Goal: Task Accomplishment & Management: Complete application form

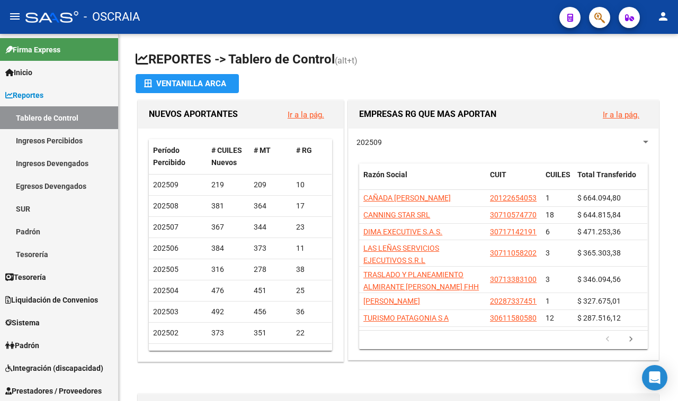
click at [599, 16] on icon "button" at bounding box center [599, 18] width 11 height 12
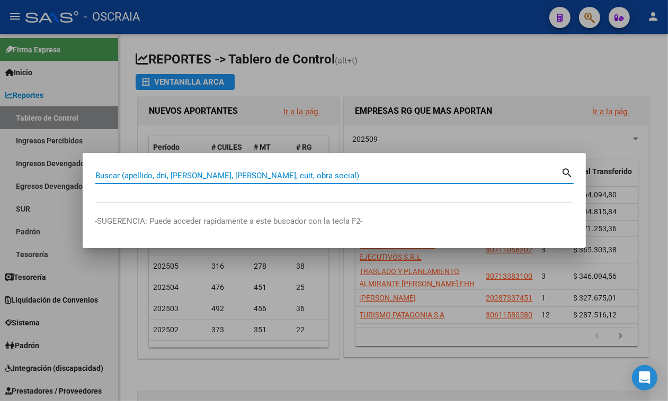
paste input "20-37994499-0"
type input "20379944990"
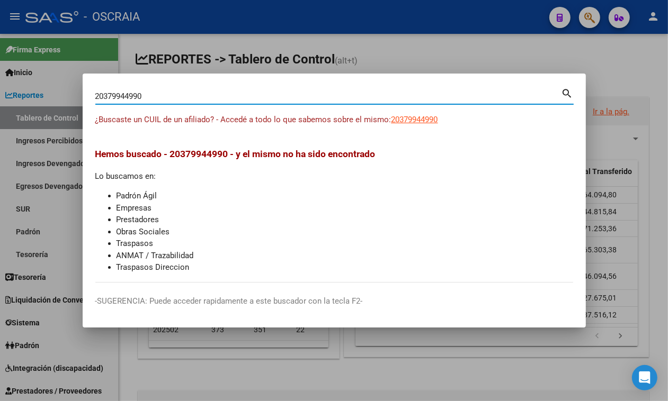
click at [407, 113] on div "20379944990 Buscar (apellido, dni, [PERSON_NAME], [PERSON_NAME], cuit, obra soc…" at bounding box center [334, 100] width 478 height 28
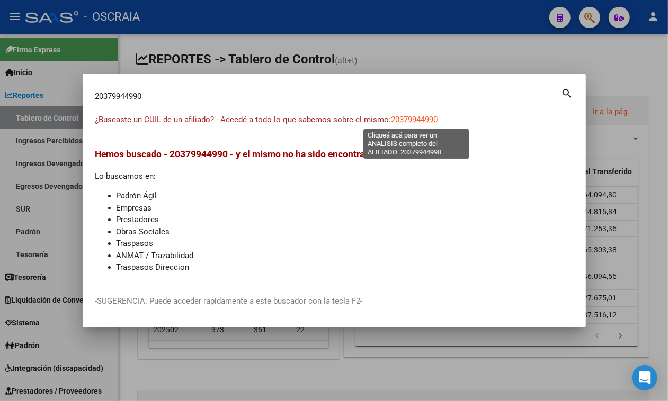
click at [408, 119] on span "20379944990" at bounding box center [414, 120] width 47 height 10
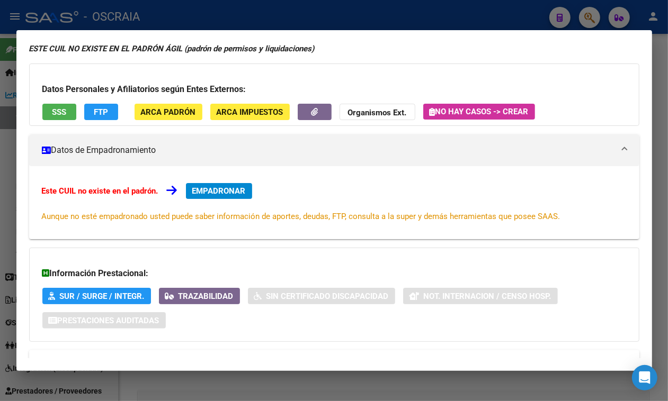
scroll to position [104, 0]
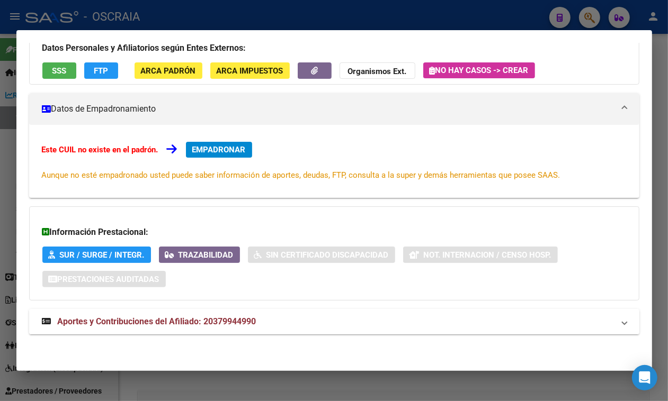
click at [157, 322] on span "Aportes y Contribuciones del Afiliado: 20379944990" at bounding box center [157, 322] width 199 height 10
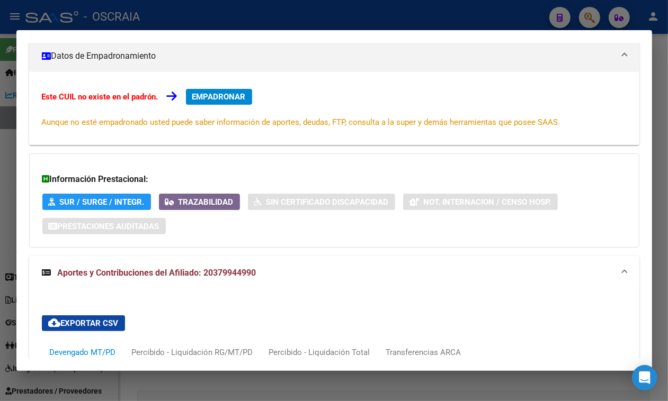
scroll to position [33, 0]
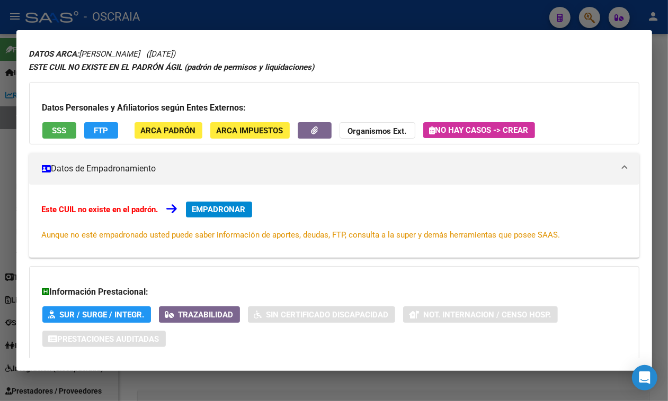
click at [221, 210] on span "EMPADRONAR" at bounding box center [218, 210] width 53 height 10
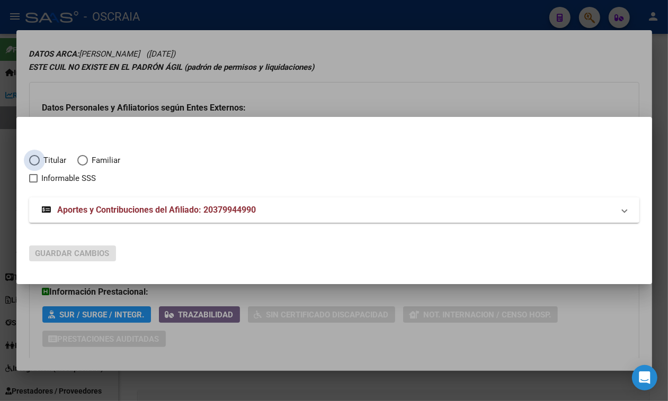
click at [56, 160] on span "Titular" at bounding box center [53, 161] width 27 height 12
click at [40, 160] on input "Titular" at bounding box center [34, 160] width 11 height 11
radio input "true"
checkbox input "true"
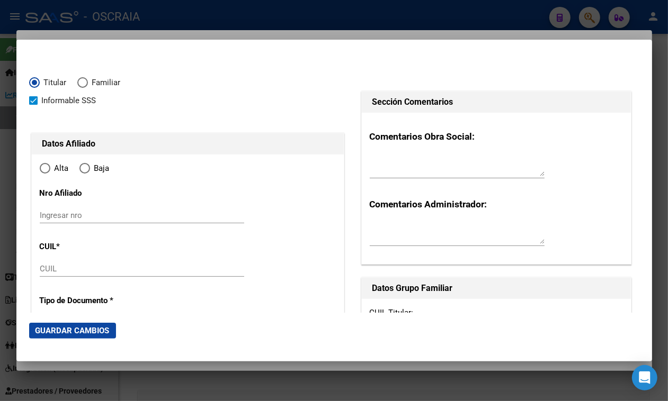
type input "20-37994499-0"
type input "37994499"
type input "[PERSON_NAME]"
type input "[DATE]"
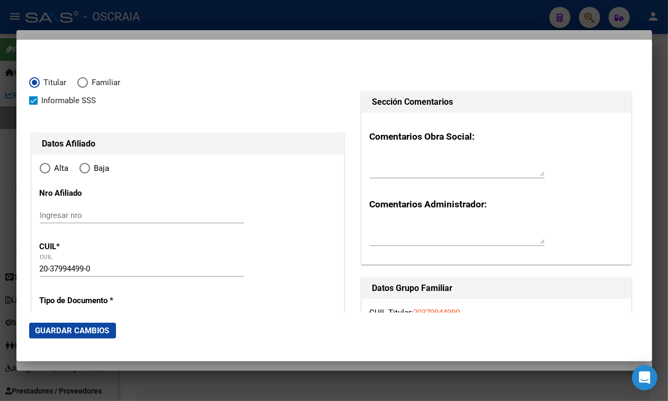
type input "[PERSON_NAME]"
type input "8336"
type input "LOS ARRAYANES"
type input "220"
radio input "true"
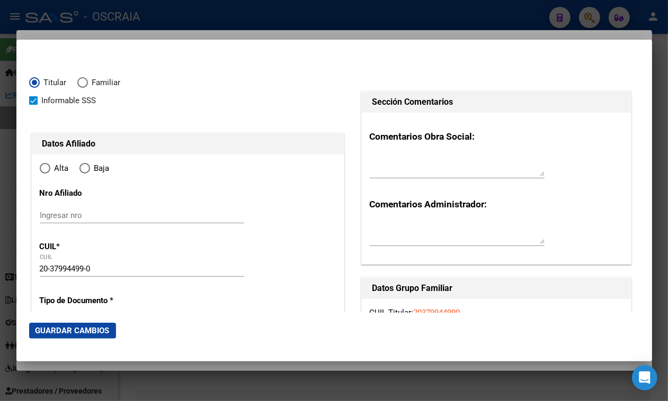
click at [90, 211] on input "Ingresar nro" at bounding box center [142, 216] width 204 height 10
type input "[PERSON_NAME]"
paste input "20379944990"
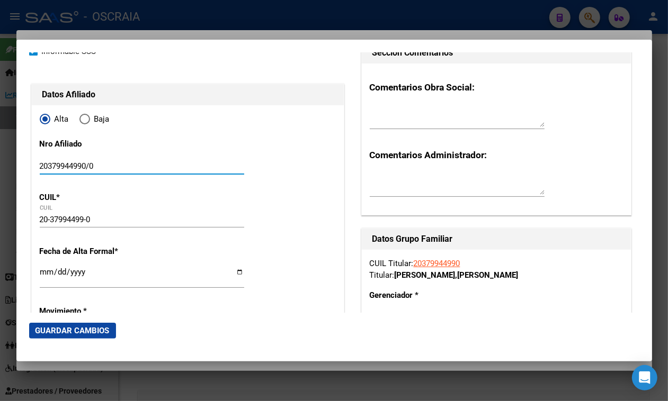
scroll to position [132, 0]
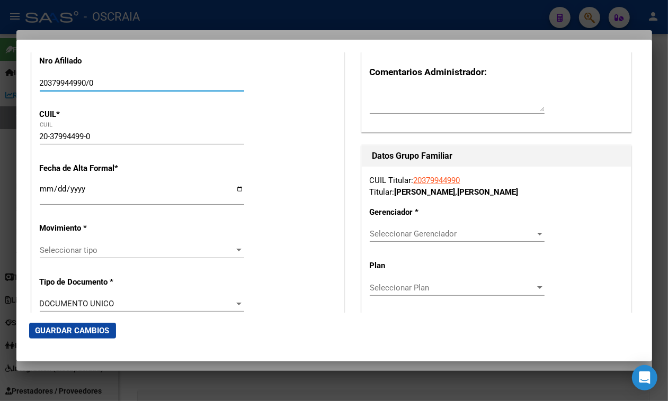
type input "20379944990/0"
click at [47, 186] on input "Ingresar fecha" at bounding box center [142, 193] width 204 height 17
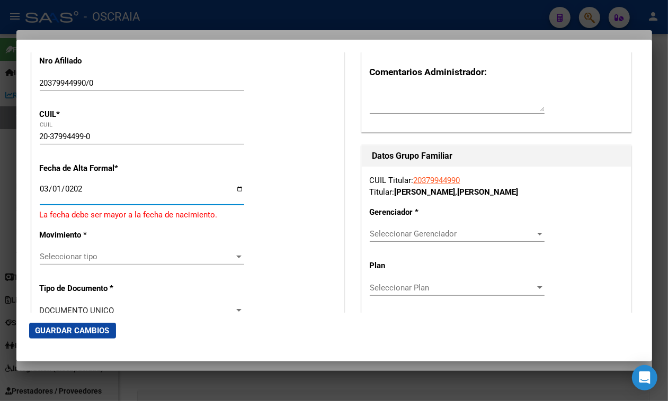
type input "[DATE]"
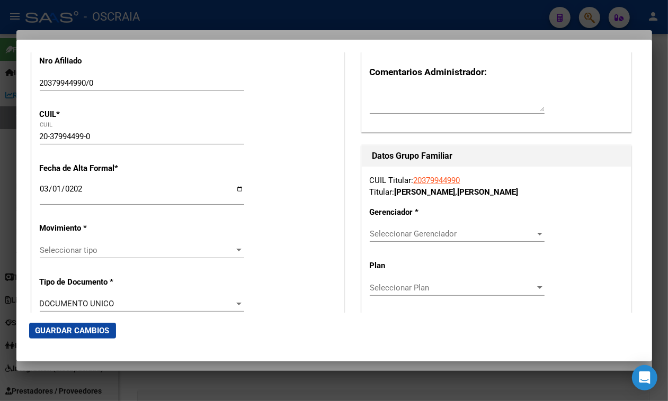
click at [69, 258] on div "Seleccionar tipo Seleccionar tipo" at bounding box center [142, 250] width 204 height 16
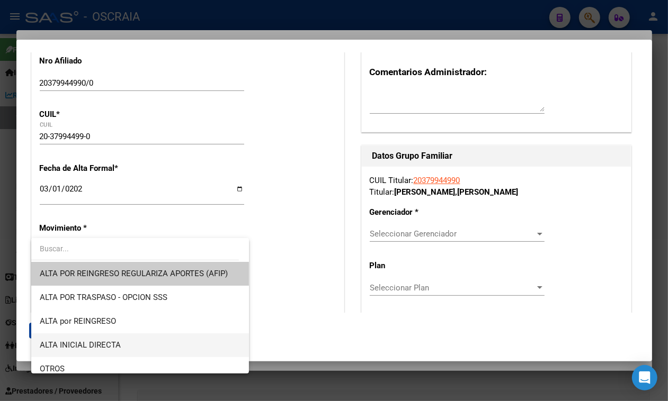
click at [85, 339] on span "ALTA INICIAL DIRECTA" at bounding box center [140, 346] width 201 height 24
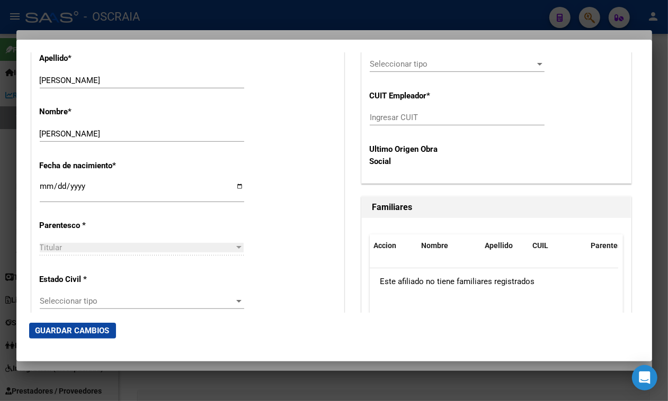
scroll to position [662, 0]
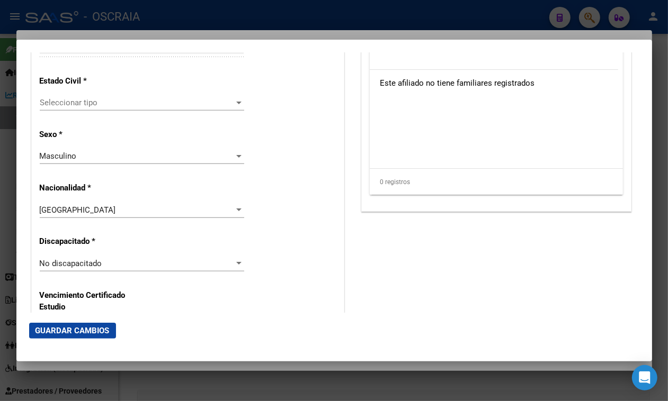
click at [105, 93] on div "Estado Civil * Seleccionar tipo Seleccionar tipo" at bounding box center [188, 93] width 296 height 53
click at [104, 100] on span "Seleccionar tipo" at bounding box center [137, 103] width 195 height 10
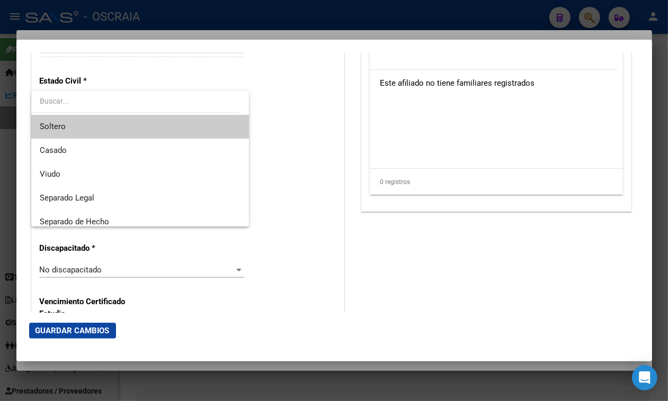
click at [105, 122] on span "Soltero" at bounding box center [140, 127] width 201 height 24
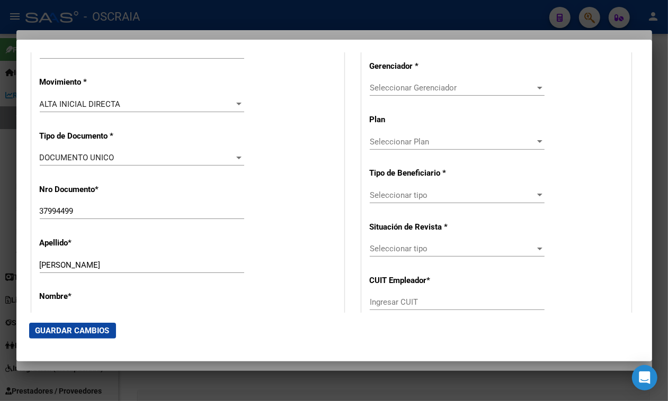
scroll to position [132, 0]
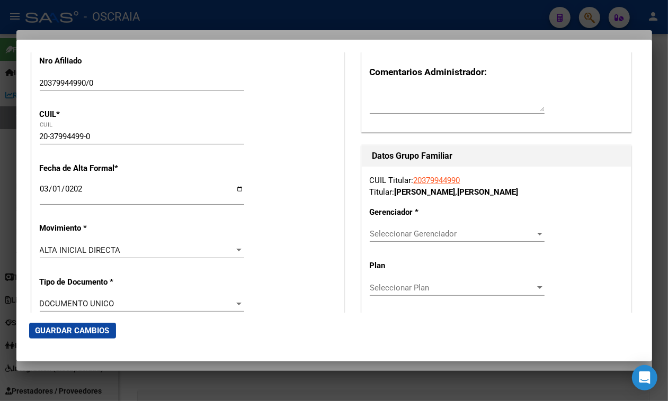
click at [446, 242] on div "Seleccionar Gerenciador Seleccionar Gerenciador" at bounding box center [457, 234] width 175 height 16
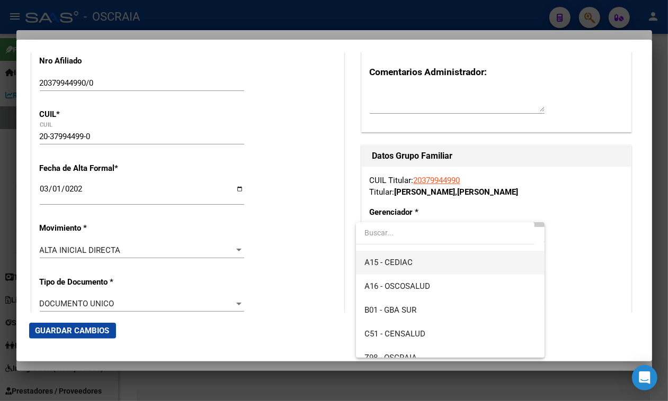
scroll to position [66, 0]
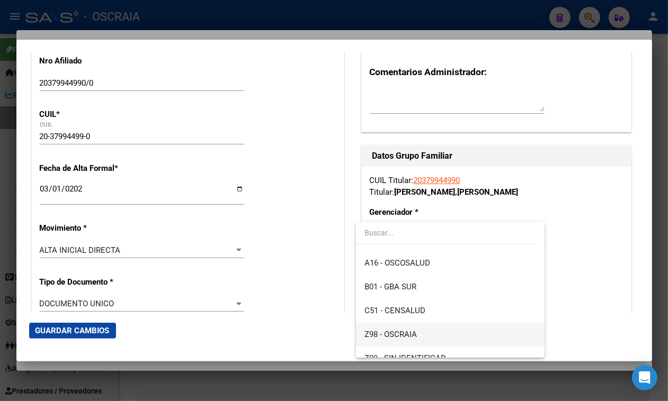
click at [410, 327] on span "Z98 - OSCRAIA" at bounding box center [450, 335] width 172 height 24
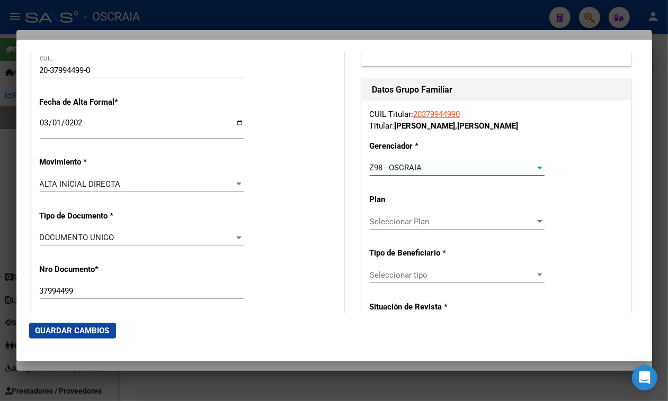
scroll to position [265, 0]
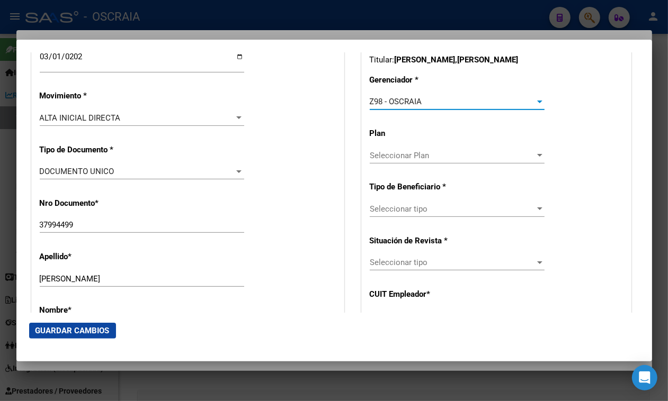
click at [413, 217] on div "Seleccionar tipo Seleccionar tipo" at bounding box center [457, 214] width 175 height 26
click at [412, 214] on div "Seleccionar tipo Seleccionar tipo" at bounding box center [457, 209] width 175 height 16
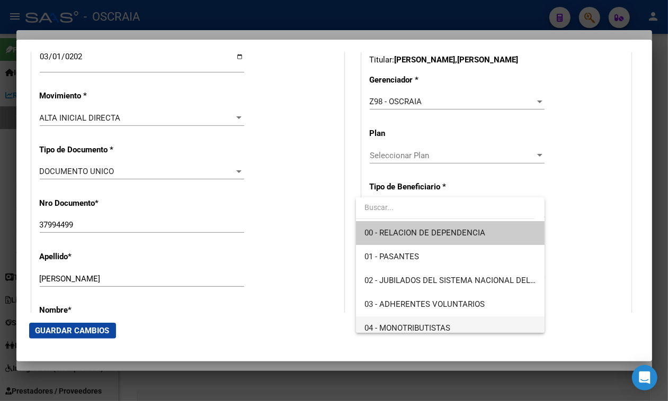
click at [420, 322] on span "04 - MONOTRIBUTISTAS" at bounding box center [450, 329] width 172 height 24
type input "20-37994499-0"
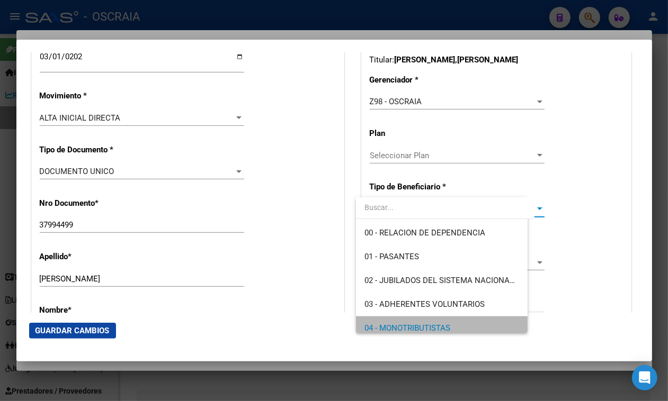
scroll to position [6, 0]
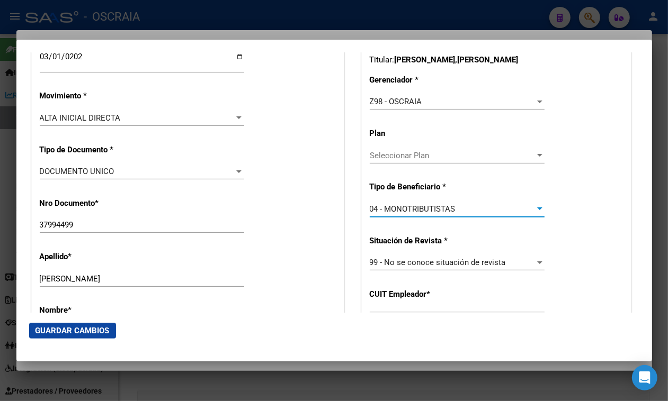
click at [94, 323] on button "Guardar Cambios" at bounding box center [72, 331] width 87 height 16
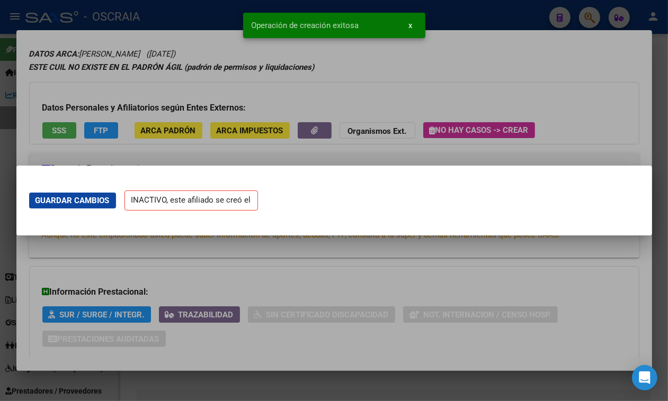
scroll to position [0, 0]
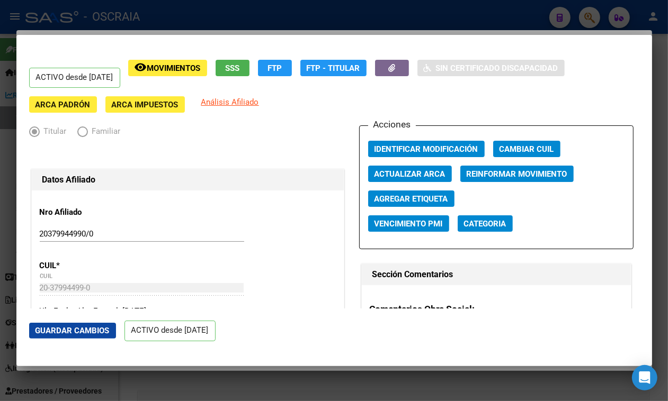
drag, startPoint x: 381, startPoint y: 7, endPoint x: 381, endPoint y: 46, distance: 38.7
click at [381, 46] on div "20379944990 Buscar (apellido, dni, cuil, nro traspaso, cuit, obra social) searc…" at bounding box center [334, 200] width 668 height 401
click at [190, 21] on div at bounding box center [334, 200] width 668 height 401
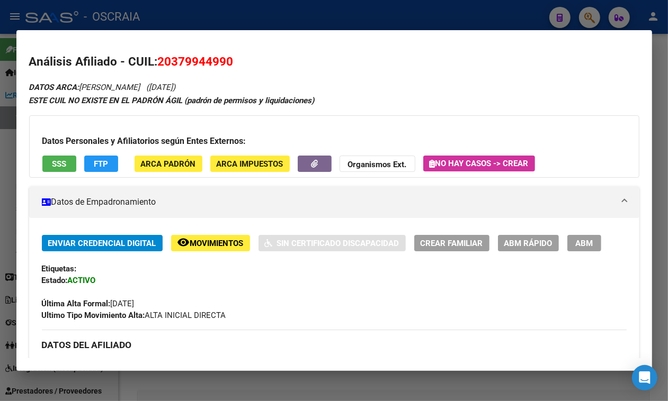
drag, startPoint x: 81, startPoint y: 50, endPoint x: 265, endPoint y: 88, distance: 188.0
copy icon "[PERSON_NAME] ([DATE])"
click at [199, 62] on span "20379944990" at bounding box center [196, 62] width 76 height 14
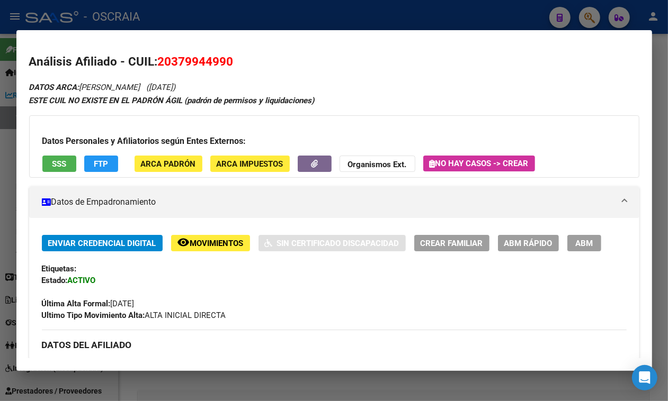
copy span "20379944990"
click at [567, 251] on button "ABM" at bounding box center [584, 243] width 34 height 16
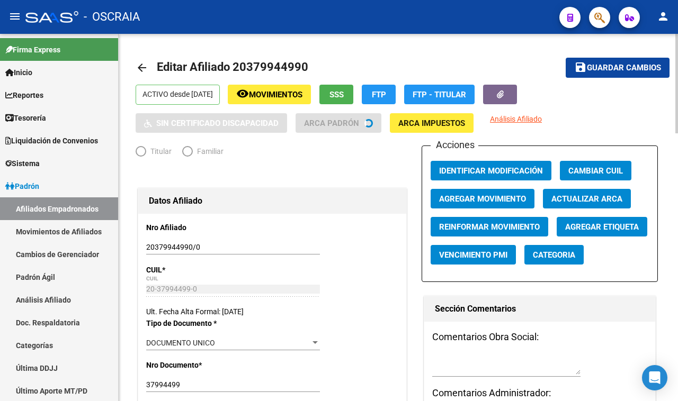
radio input "true"
type input "20-37994499-0"
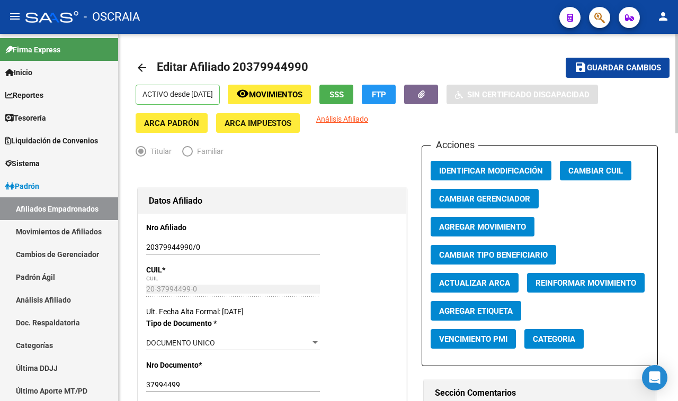
click at [468, 223] on span "Agregar Movimiento" at bounding box center [482, 227] width 87 height 10
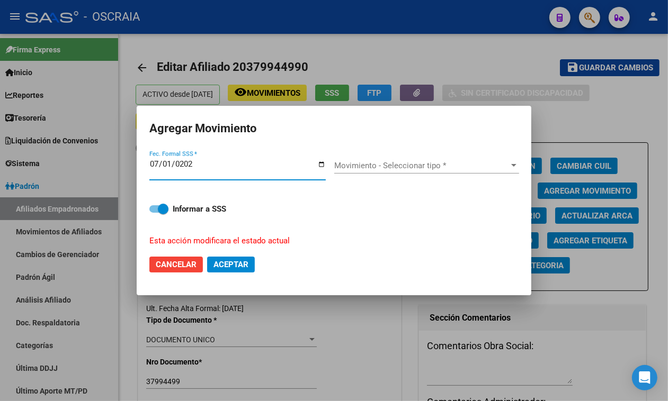
type input "[DATE]"
click at [446, 160] on div "Movimiento - Seleccionar tipo * Movimiento - Seleccionar tipo *" at bounding box center [426, 166] width 185 height 16
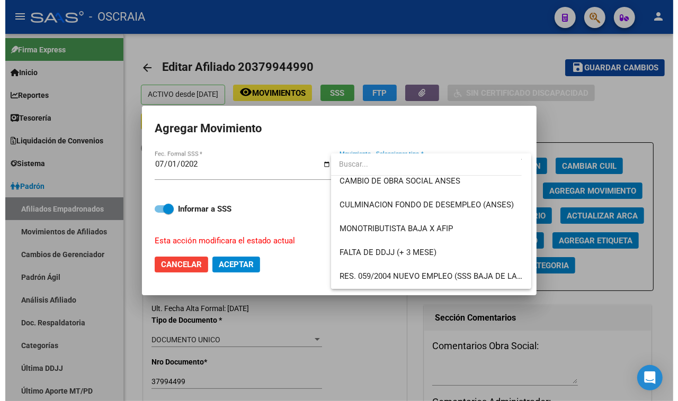
scroll to position [257, 0]
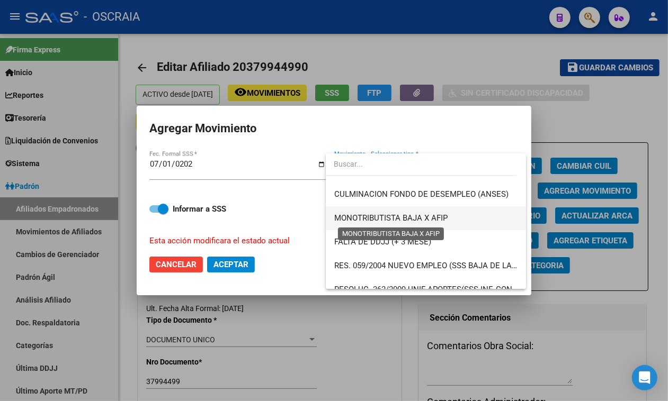
click at [442, 218] on span "MONOTRIBUTISTA BAJA X AFIP" at bounding box center [390, 218] width 113 height 10
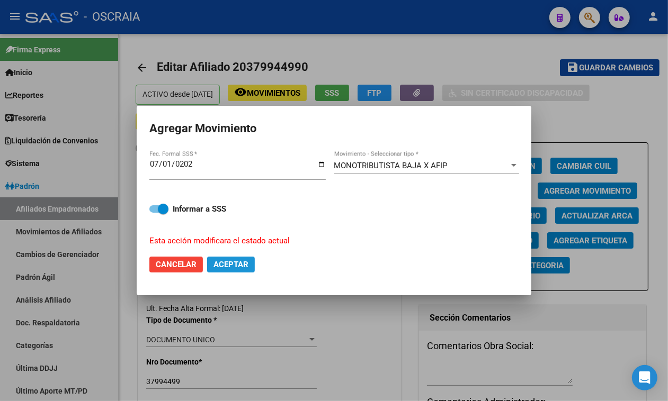
click at [241, 268] on span "Aceptar" at bounding box center [230, 265] width 35 height 10
checkbox input "false"
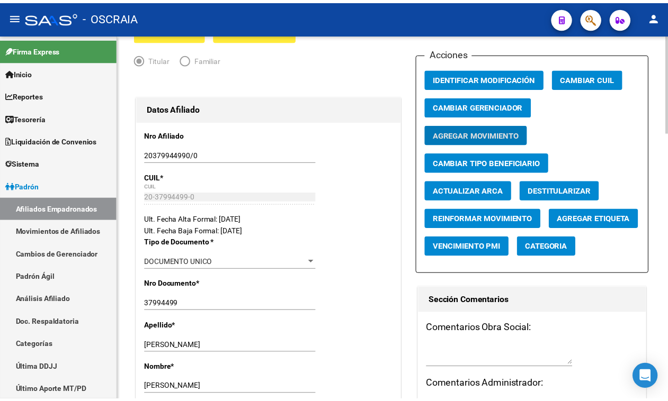
scroll to position [0, 0]
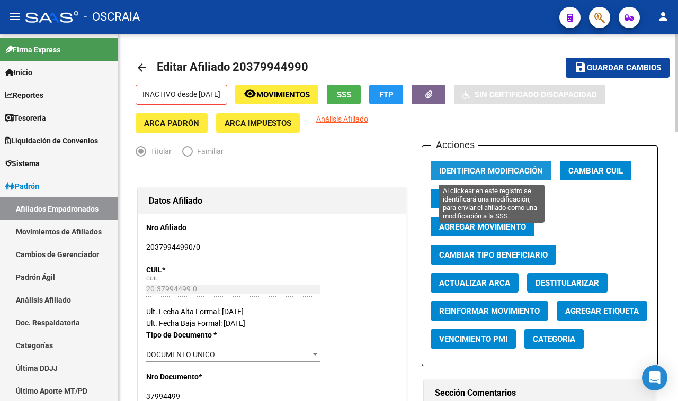
click at [534, 166] on span "Identificar Modificación" at bounding box center [491, 171] width 104 height 10
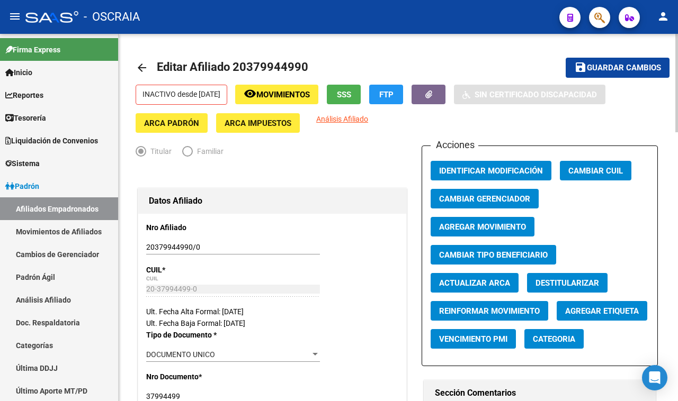
click at [531, 168] on span "Identificar Modificación" at bounding box center [491, 171] width 104 height 10
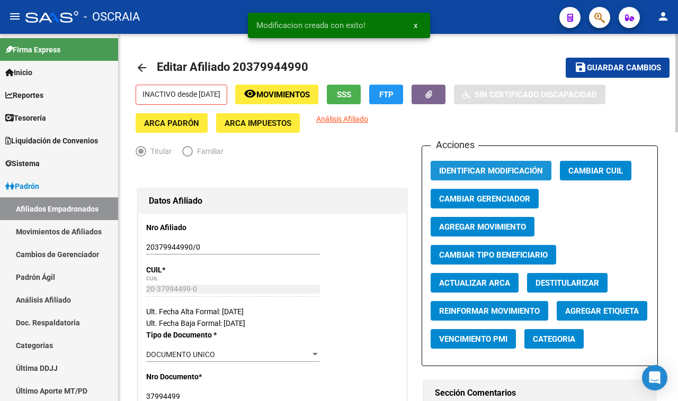
click at [531, 168] on span "Identificar Modificación" at bounding box center [491, 171] width 104 height 10
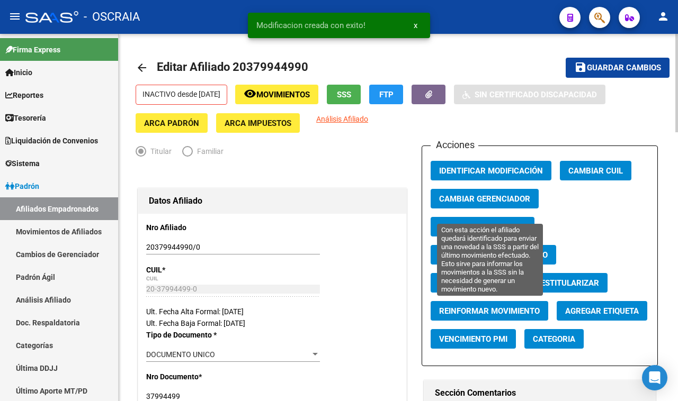
click at [511, 310] on span "Reinformar Movimiento" at bounding box center [489, 312] width 101 height 10
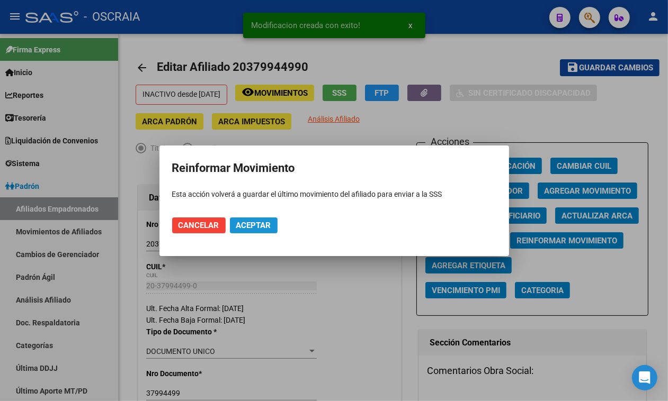
click at [261, 221] on span "Aceptar" at bounding box center [253, 226] width 35 height 10
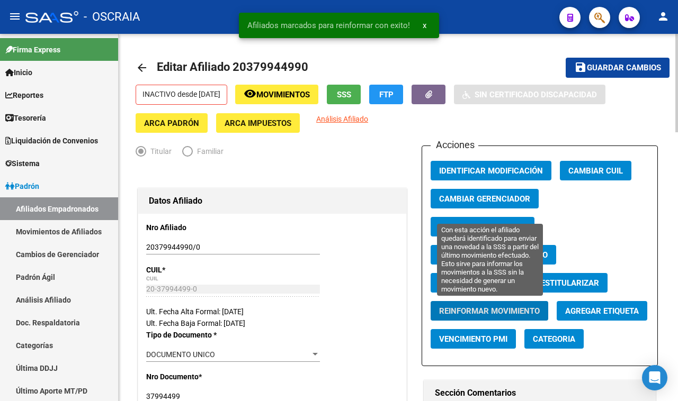
click at [514, 307] on span "Reinformar Movimiento" at bounding box center [489, 312] width 101 height 10
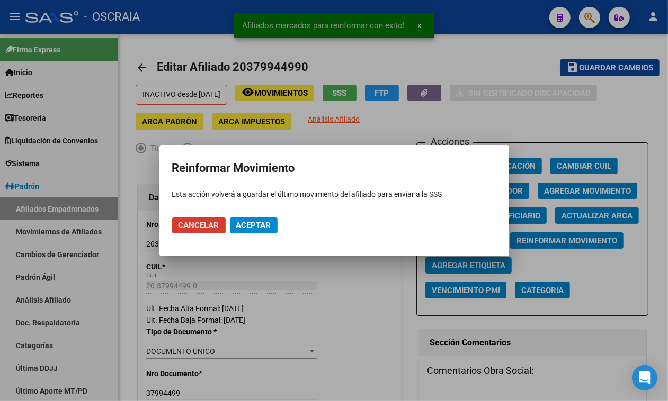
click at [267, 224] on span "Aceptar" at bounding box center [253, 226] width 35 height 10
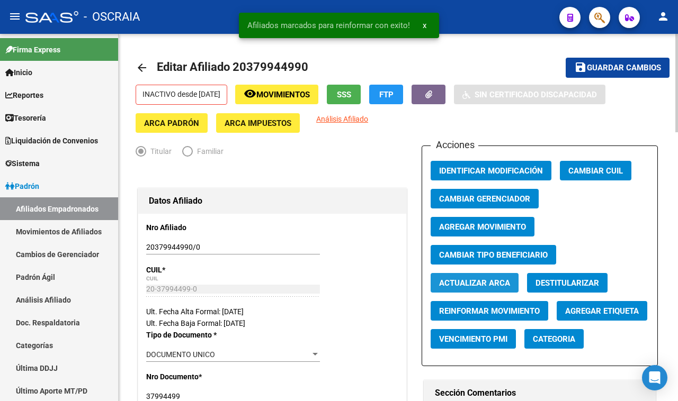
click at [456, 278] on span "Actualizar ARCA" at bounding box center [474, 283] width 71 height 10
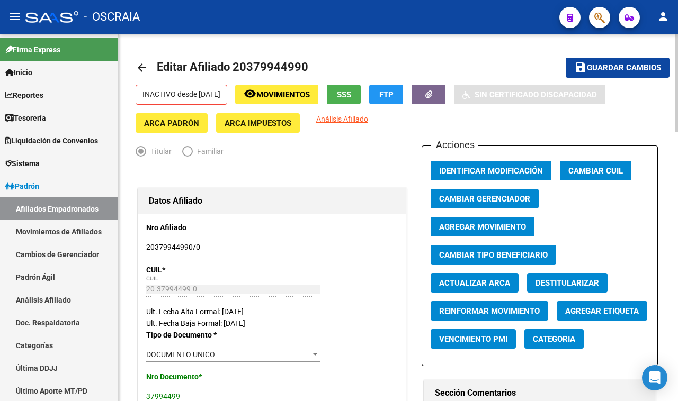
click at [456, 279] on span "Actualizar ARCA" at bounding box center [474, 283] width 71 height 10
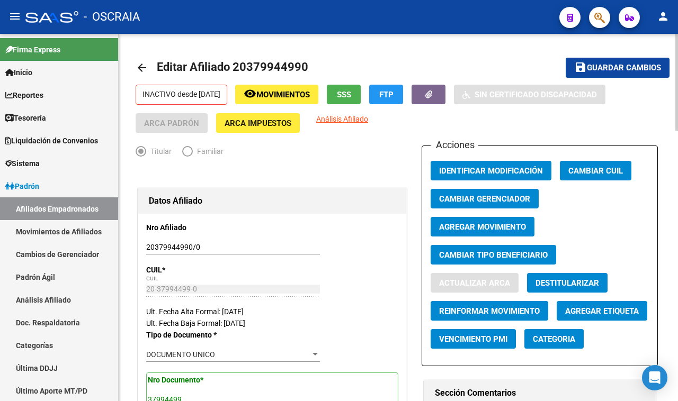
type input "[PERSON_NAME]"
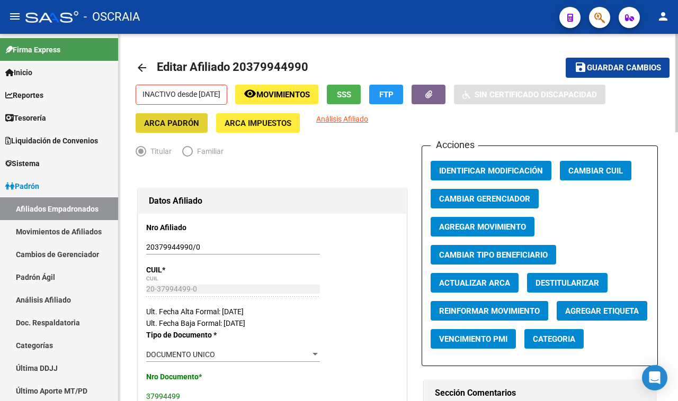
click at [192, 125] on span "ARCA Padrón" at bounding box center [171, 124] width 55 height 10
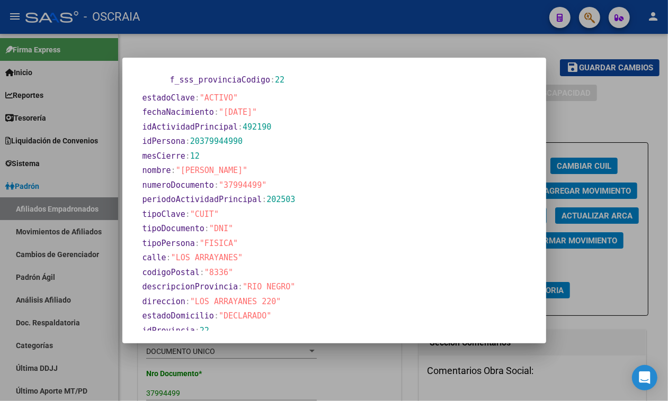
scroll to position [433, 0]
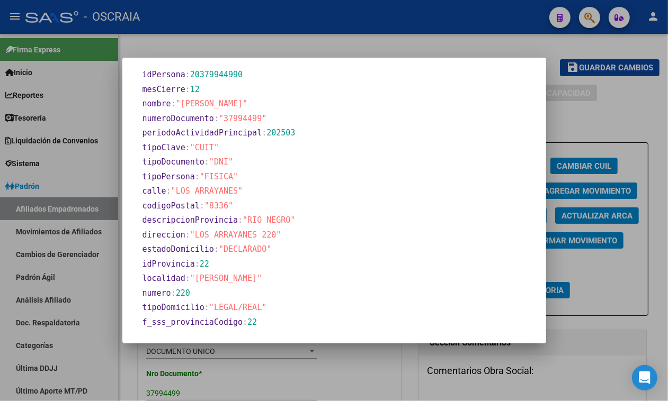
drag, startPoint x: 356, startPoint y: 371, endPoint x: 355, endPoint y: 358, distance: 12.7
click at [356, 370] on div at bounding box center [334, 200] width 668 height 401
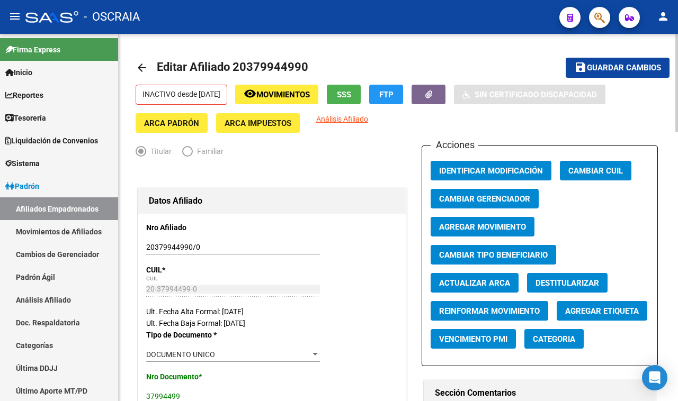
click at [286, 60] on span "Editar Afiliado 20379944990" at bounding box center [232, 66] width 151 height 13
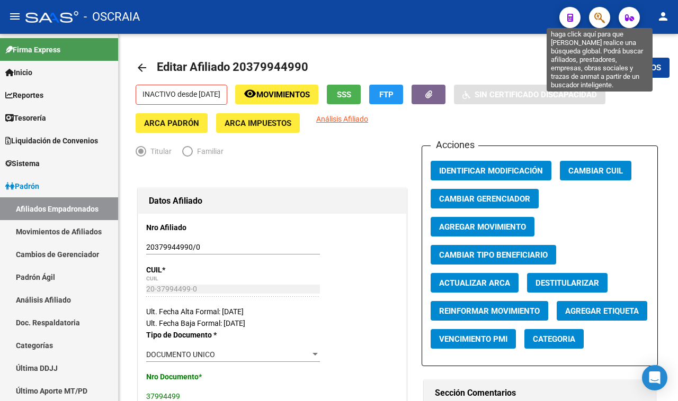
click at [602, 16] on icon "button" at bounding box center [599, 18] width 11 height 12
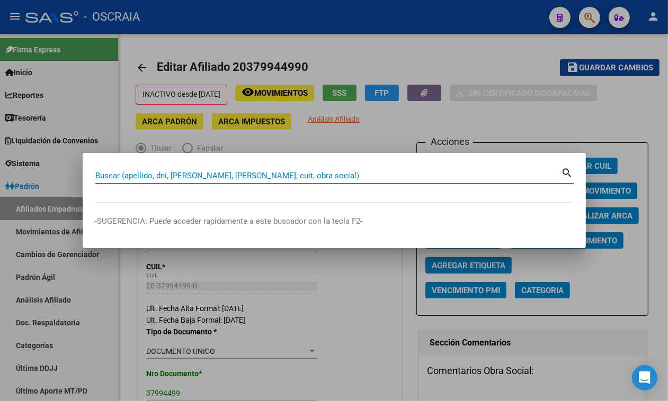
paste input "18376774"
type input "18376774"
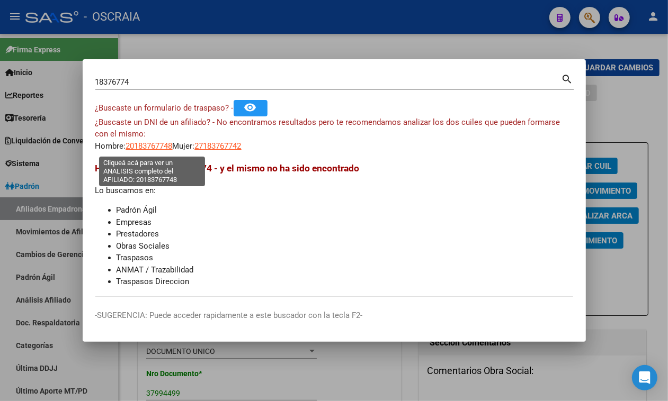
click at [139, 149] on span "20183767748" at bounding box center [149, 146] width 47 height 10
type textarea "20183767748"
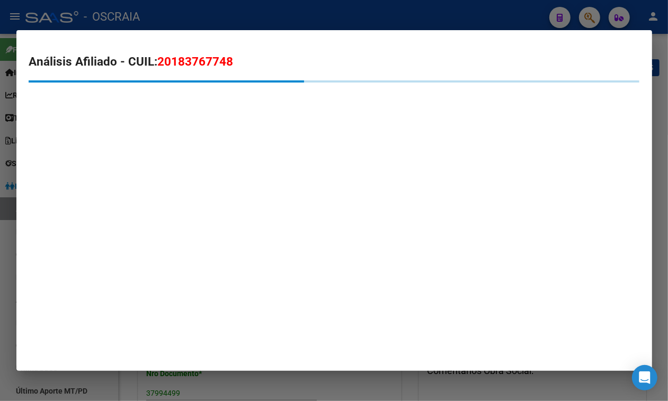
click at [180, 47] on mat-dialog-content "Análisis Afiliado - CUIL: 20183767748" at bounding box center [333, 85] width 635 height 84
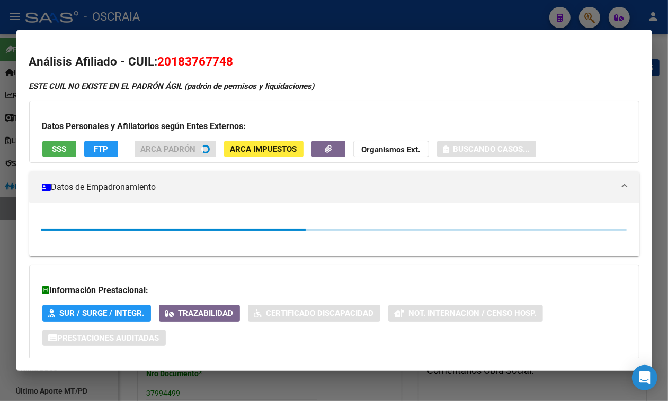
click at [184, 59] on span "20183767748" at bounding box center [196, 62] width 76 height 14
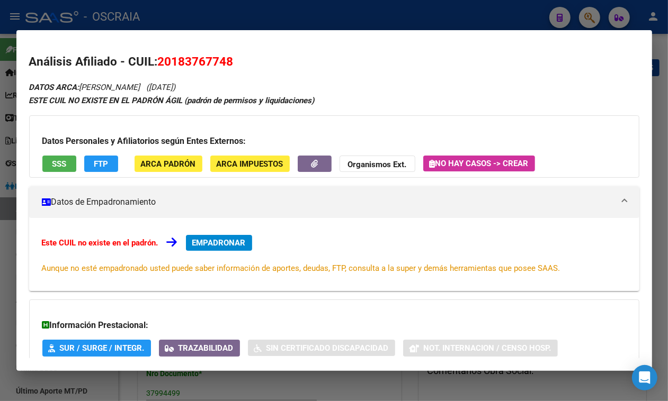
copy span "20183767748"
click at [298, 14] on div at bounding box center [334, 200] width 668 height 401
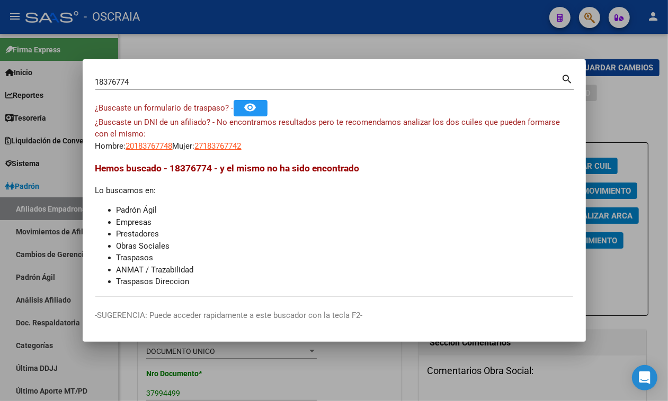
click at [223, 75] on div "18376774 Buscar (apellido, dni, [PERSON_NAME], [PERSON_NAME], cuit, obra social)" at bounding box center [328, 82] width 466 height 16
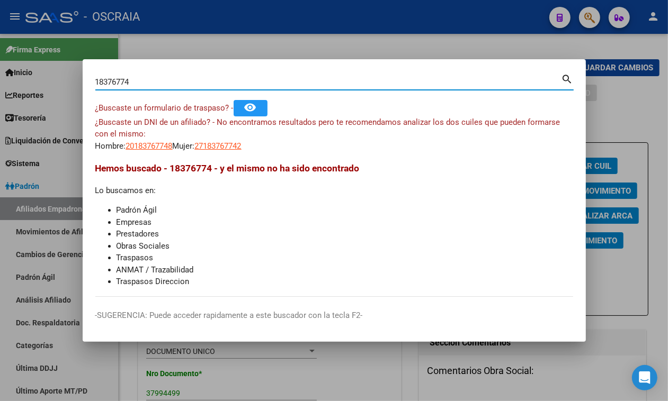
drag, startPoint x: 224, startPoint y: 79, endPoint x: 0, endPoint y: 57, distance: 225.1
click at [0, 57] on div "18376774 Buscar (apellido, dni, cuil, nro traspaso, cuit, obra social) search ¿…" at bounding box center [334, 200] width 668 height 401
paste input "23-27964549-9"
type input "23279645499"
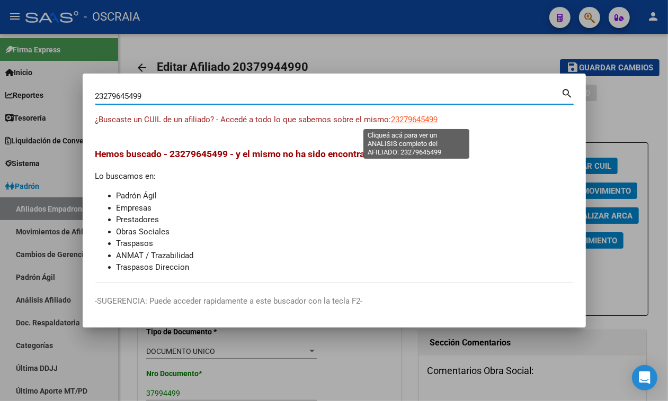
click at [414, 118] on span "23279645499" at bounding box center [414, 120] width 47 height 10
type textarea "23279645499"
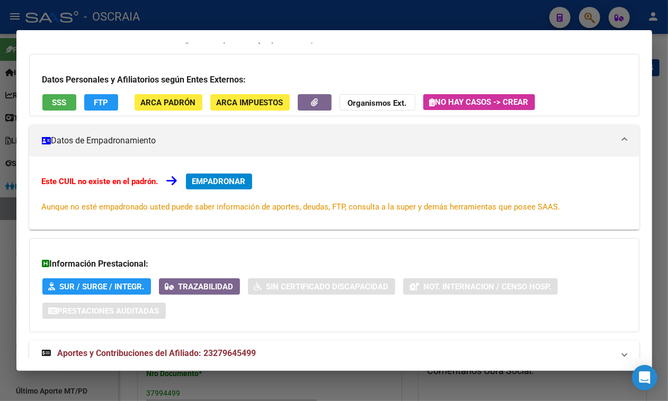
scroll to position [104, 0]
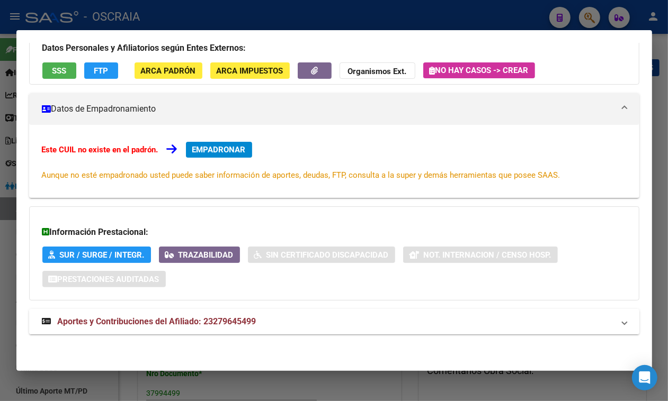
click at [209, 334] on mat-expansion-panel-header "Aportes y Contribuciones del Afiliado: 23279645499" at bounding box center [334, 321] width 610 height 25
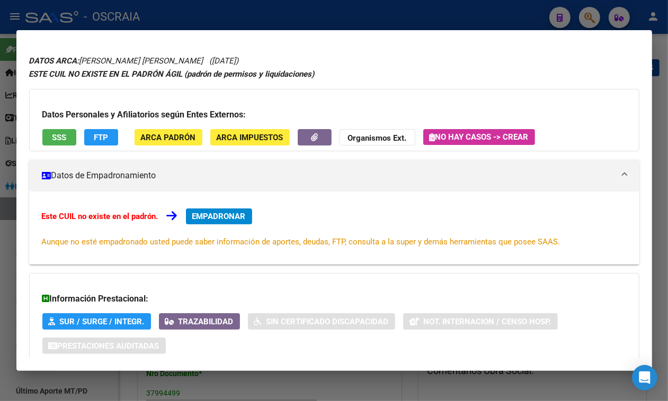
scroll to position [0, 0]
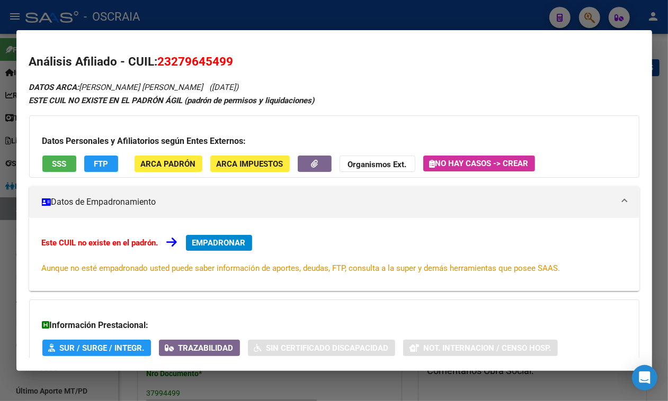
click at [204, 62] on span "23279645499" at bounding box center [196, 62] width 76 height 14
copy span "23279645499"
click at [59, 163] on span "SSS" at bounding box center [59, 164] width 14 height 10
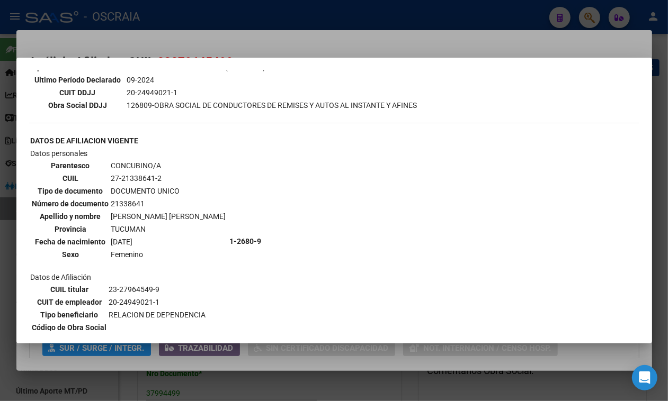
scroll to position [397, 0]
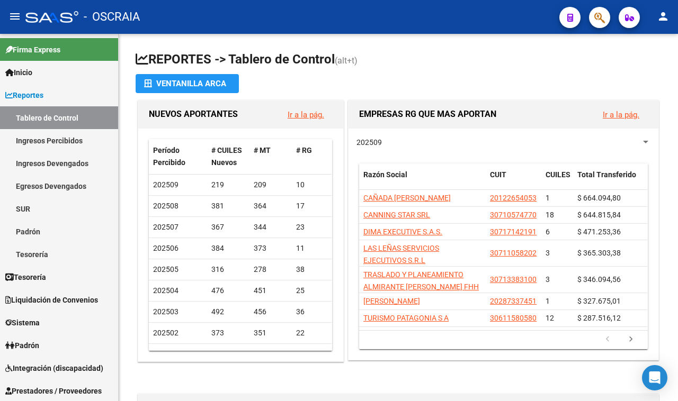
click at [597, 21] on icon "button" at bounding box center [599, 18] width 11 height 12
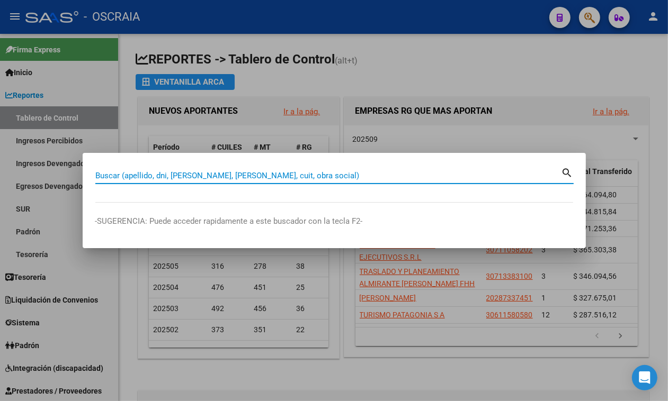
paste input "18376774"
type input "18376774"
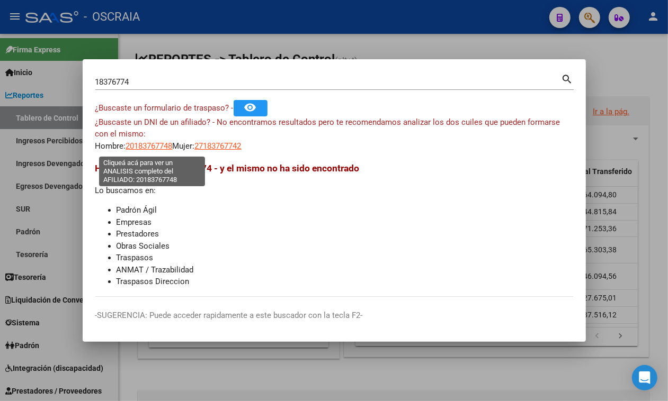
click at [166, 149] on span "20183767748" at bounding box center [149, 146] width 47 height 10
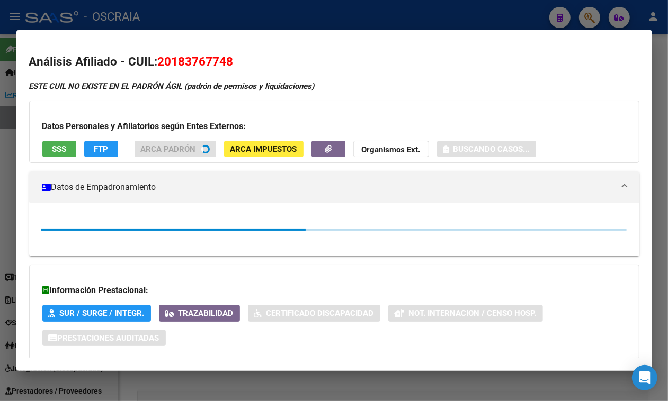
click at [200, 59] on span "20183767748" at bounding box center [196, 62] width 76 height 14
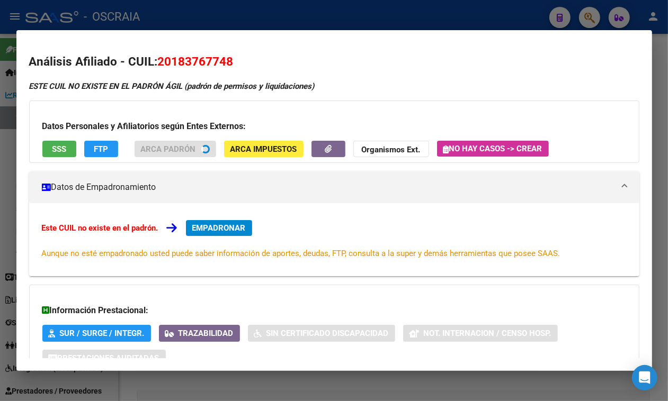
copy span "20183767748"
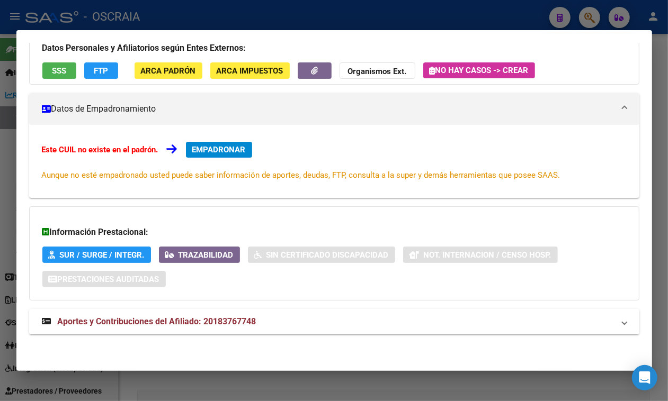
scroll to position [104, 0]
click at [212, 325] on span "Aportes y Contribuciones del Afiliado: 20183767748" at bounding box center [157, 322] width 199 height 10
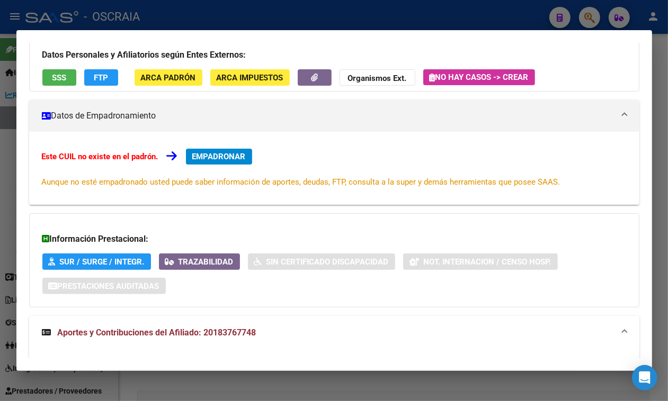
scroll to position [0, 0]
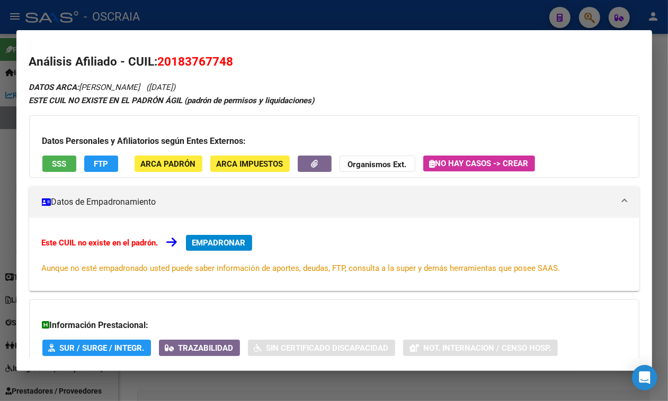
click at [35, 165] on div "Datos Personales y Afiliatorios según Entes Externos: SSS FTP ARCA Padrón ARCA …" at bounding box center [334, 146] width 610 height 62
click at [47, 163] on button "SSS" at bounding box center [59, 164] width 34 height 16
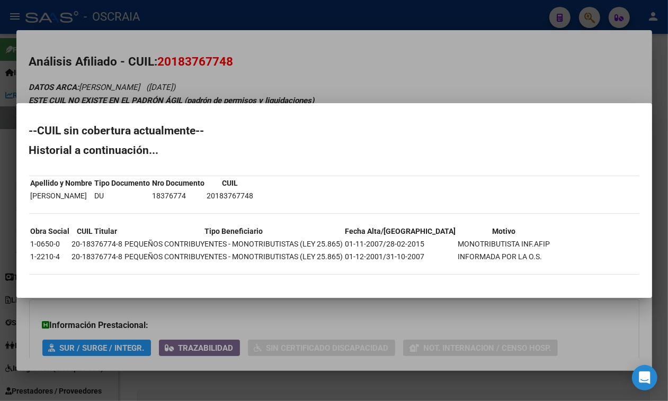
click at [281, 75] on div at bounding box center [334, 200] width 668 height 401
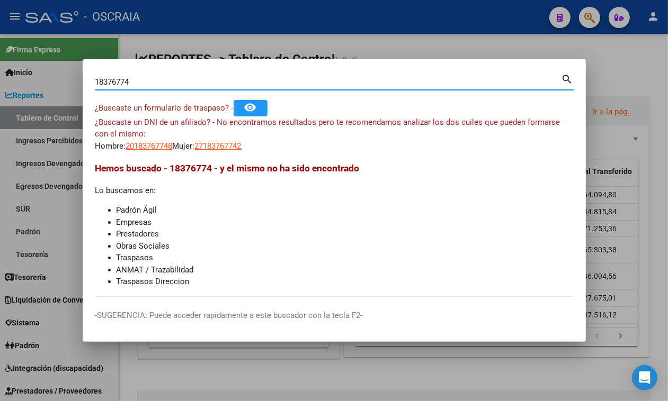
drag, startPoint x: 202, startPoint y: 78, endPoint x: 0, endPoint y: 57, distance: 202.8
click at [0, 57] on div "18376774 Buscar (apellido, dni, cuil, nro traspaso, cuit, obra social) search ¿…" at bounding box center [334, 200] width 668 height 401
type input "20508145676"
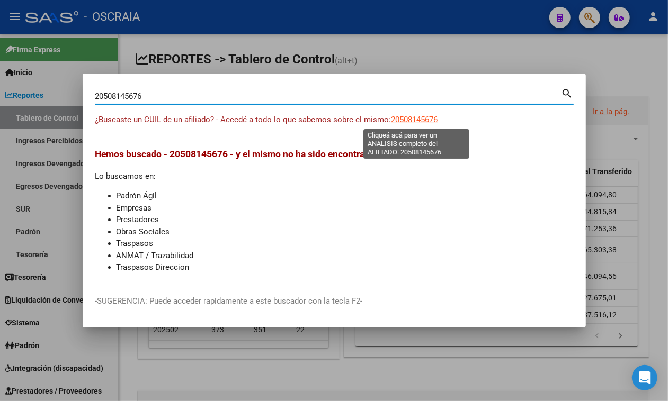
click at [410, 115] on span "20508145676" at bounding box center [414, 120] width 47 height 10
type textarea "20508145676"
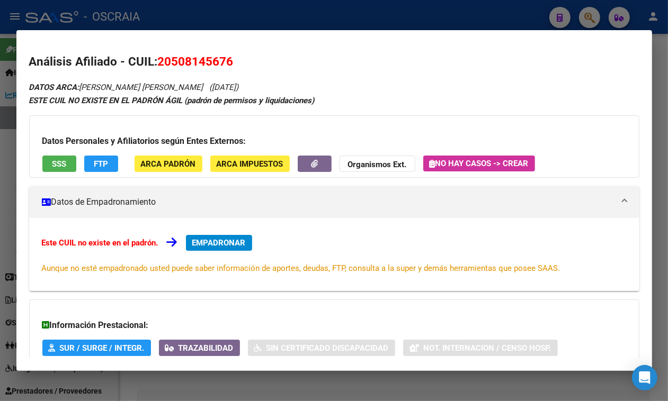
click at [215, 53] on h2 "Análisis Afiliado - CUIL: 20508145676" at bounding box center [334, 62] width 610 height 18
click at [214, 56] on span "20508145676" at bounding box center [196, 62] width 76 height 14
drag, startPoint x: 214, startPoint y: 56, endPoint x: 161, endPoint y: 62, distance: 53.3
click at [161, 62] on span "20508145676" at bounding box center [196, 62] width 76 height 14
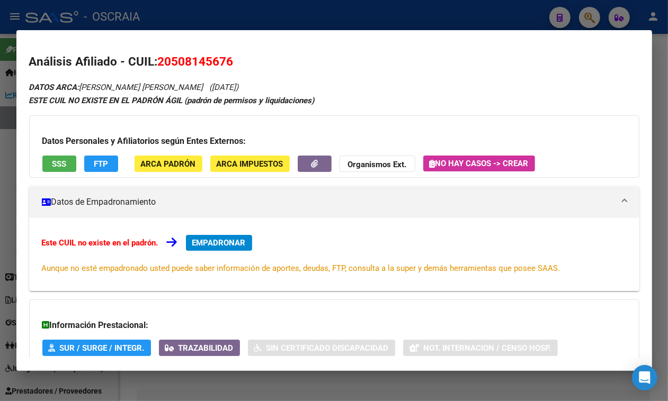
drag, startPoint x: 171, startPoint y: 61, endPoint x: 226, endPoint y: 60, distance: 55.1
click at [226, 60] on span "20508145676" at bounding box center [196, 62] width 76 height 14
copy span "50814567"
click at [267, 61] on h2 "Análisis Afiliado - CUIL: 20508145676" at bounding box center [334, 62] width 610 height 18
drag, startPoint x: 173, startPoint y: 65, endPoint x: 228, endPoint y: 62, distance: 54.6
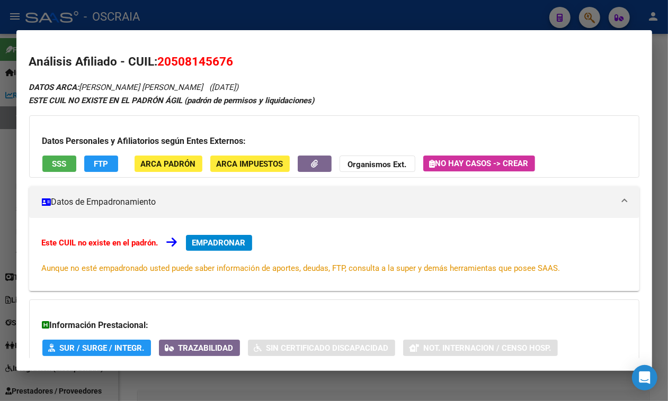
click at [228, 62] on span "20508145676" at bounding box center [196, 62] width 76 height 14
copy span "50814567"
